Goal: Navigation & Orientation: Find specific page/section

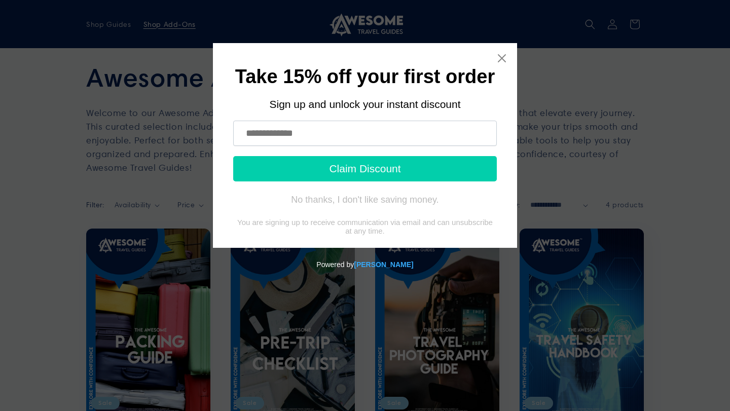
click at [184, 183] on div "Take 15% off your first order Sign up and unlock your instant discount Claim Di…" at bounding box center [365, 162] width 722 height 238
click at [502, 49] on div "Take 15% off your first order Sign up and unlock your instant discount Claim Di…" at bounding box center [365, 145] width 304 height 205
click at [498, 55] on icon "Close widget" at bounding box center [502, 58] width 8 height 8
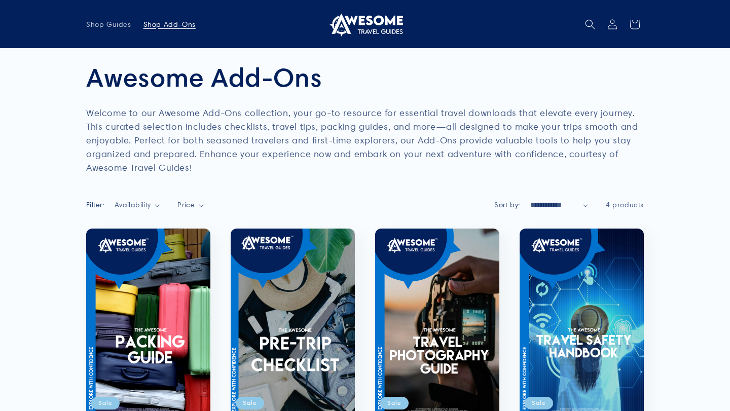
scroll to position [508, 0]
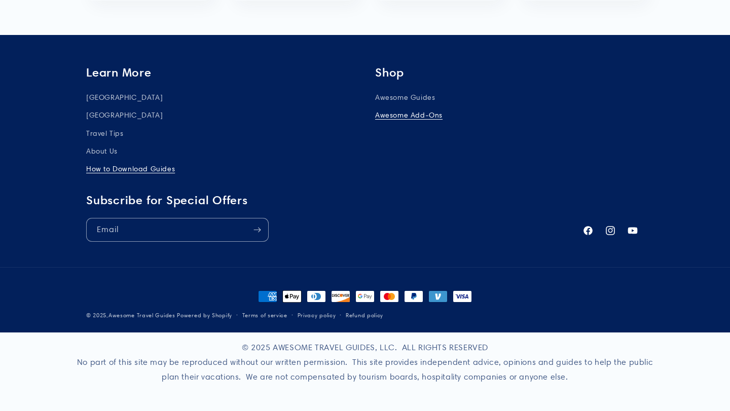
click at [150, 166] on link "How to Download Guides" at bounding box center [130, 169] width 89 height 18
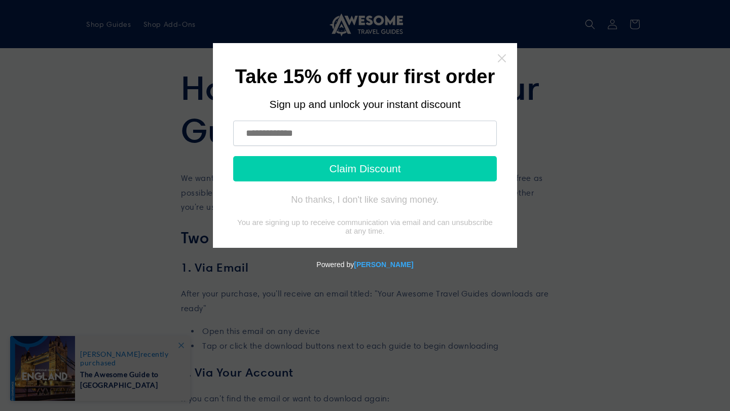
click at [502, 54] on icon "Close widget" at bounding box center [502, 58] width 10 height 10
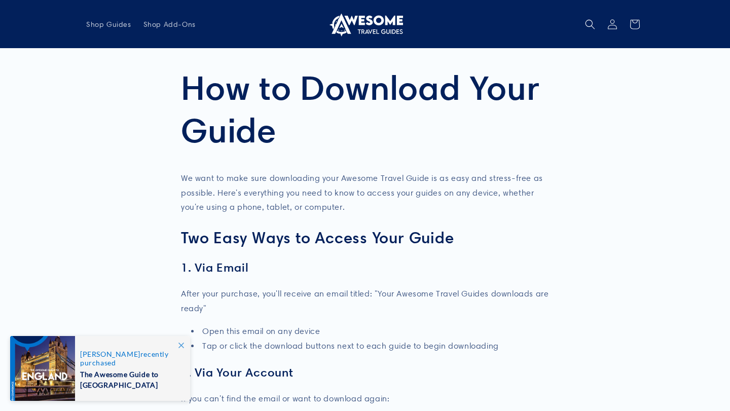
click at [391, 33] on img at bounding box center [365, 24] width 76 height 24
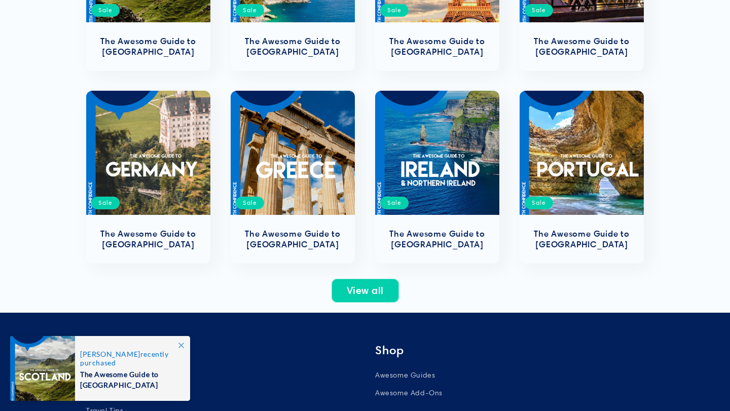
scroll to position [515, 0]
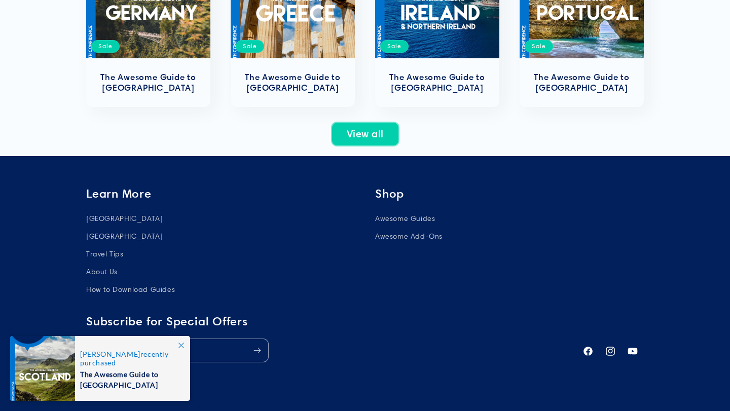
click at [388, 139] on link "View all" at bounding box center [365, 134] width 67 height 24
